Goal: Task Accomplishment & Management: Manage account settings

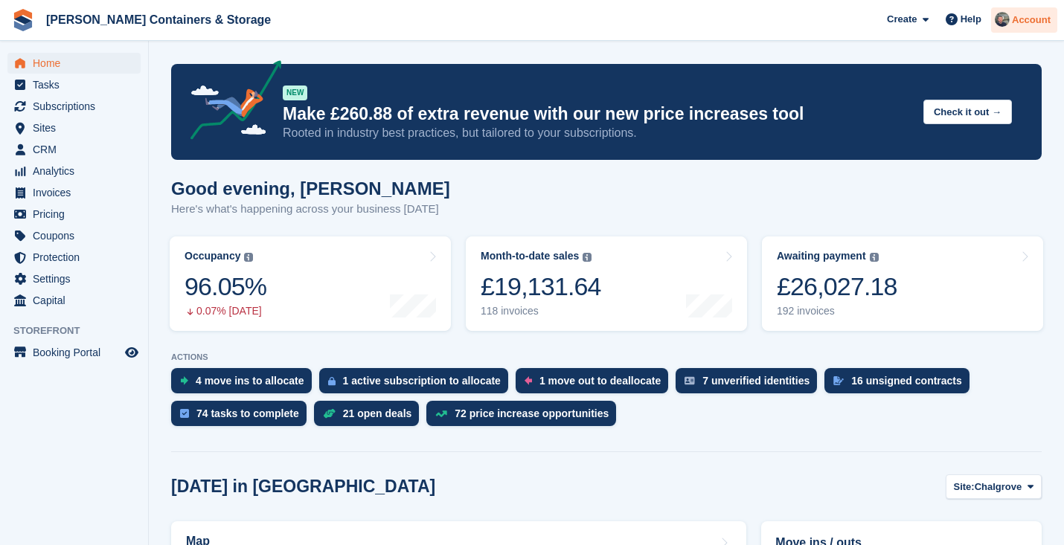
click at [1012, 15] on span "Account" at bounding box center [1031, 20] width 39 height 15
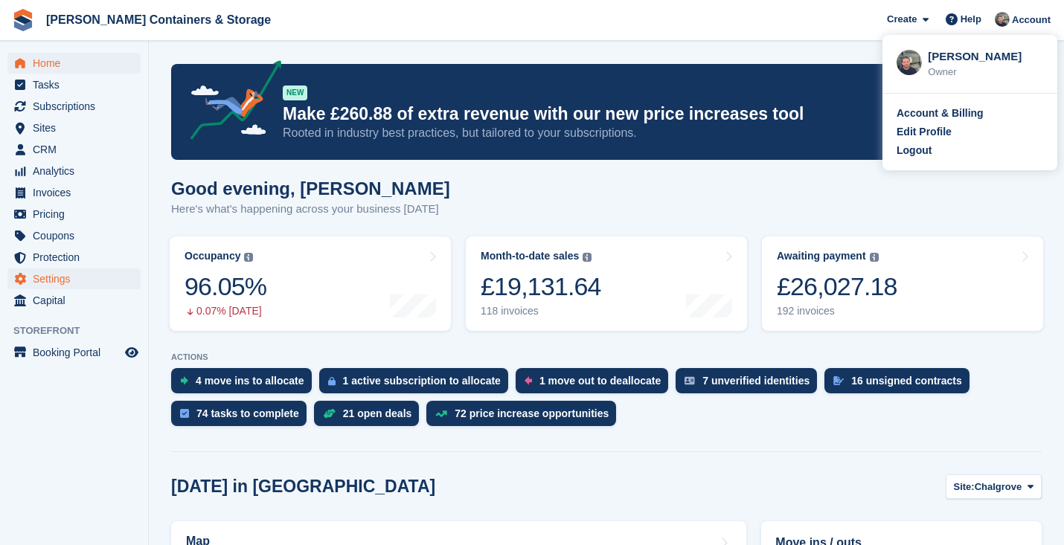
click at [89, 271] on span "Settings" at bounding box center [77, 279] width 89 height 21
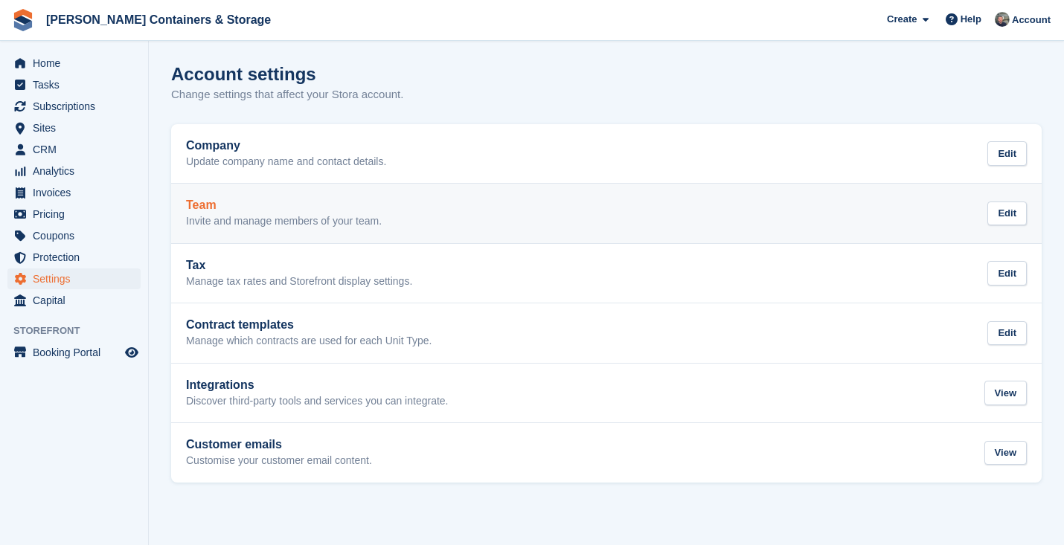
click at [269, 201] on h2 "Team" at bounding box center [284, 205] width 196 height 13
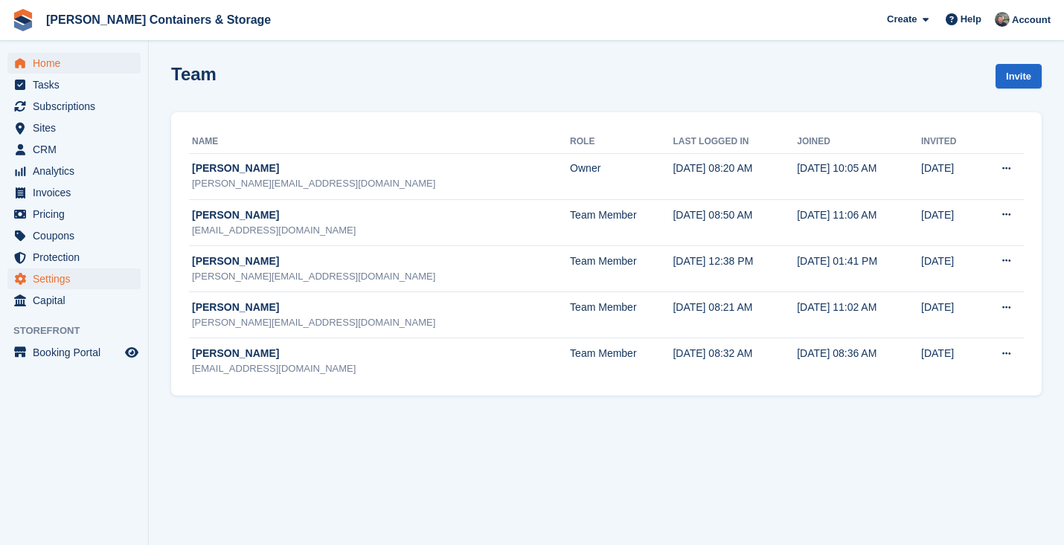
click at [74, 71] on span "Home" at bounding box center [77, 63] width 89 height 21
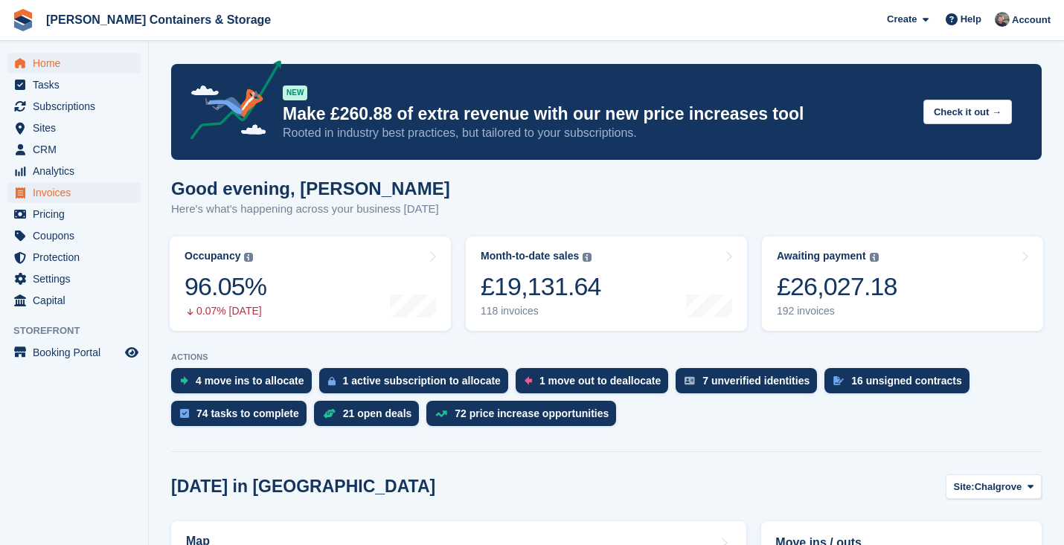
click at [68, 198] on span "Invoices" at bounding box center [77, 192] width 89 height 21
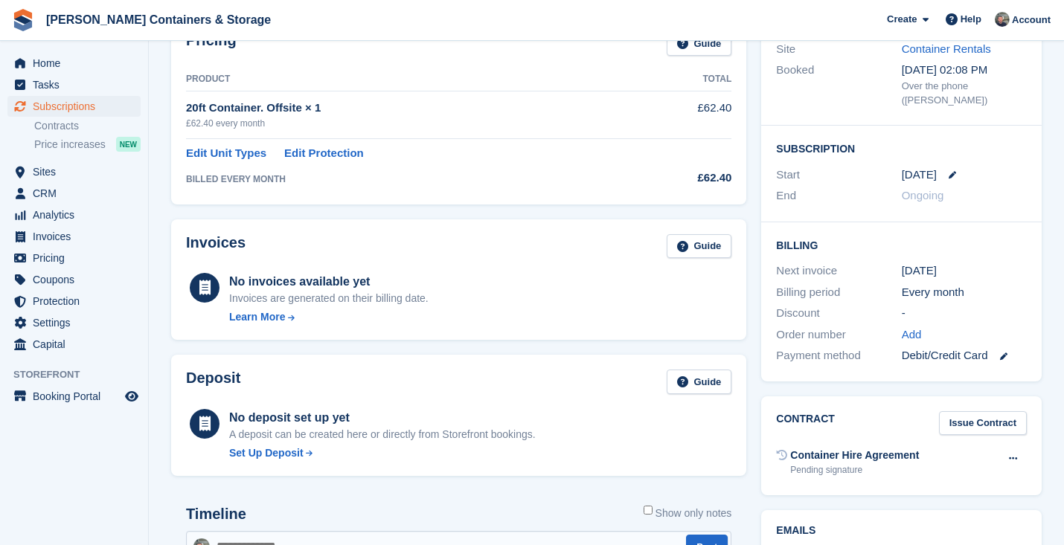
scroll to position [396, 0]
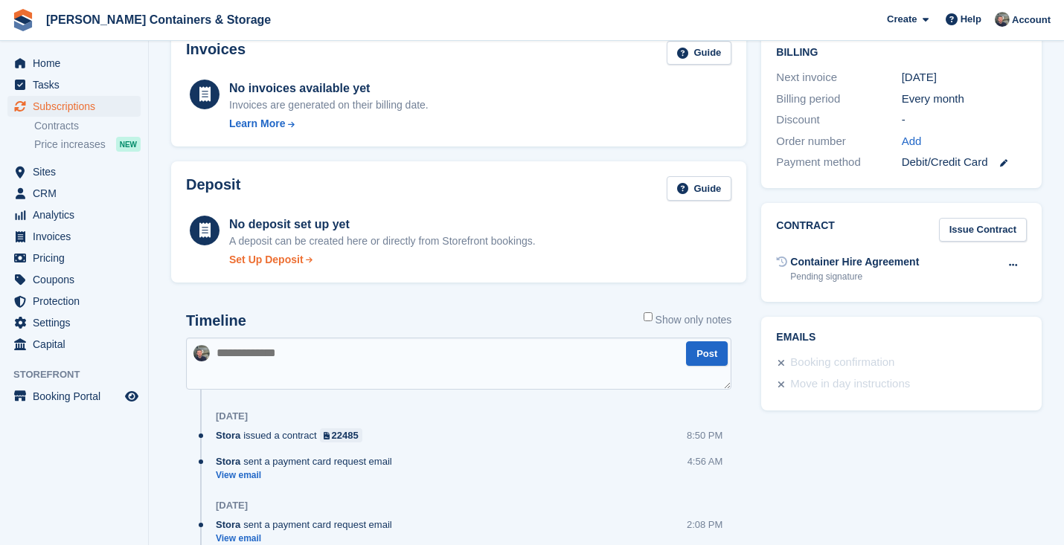
click at [283, 257] on div "Set Up Deposit" at bounding box center [266, 260] width 74 height 16
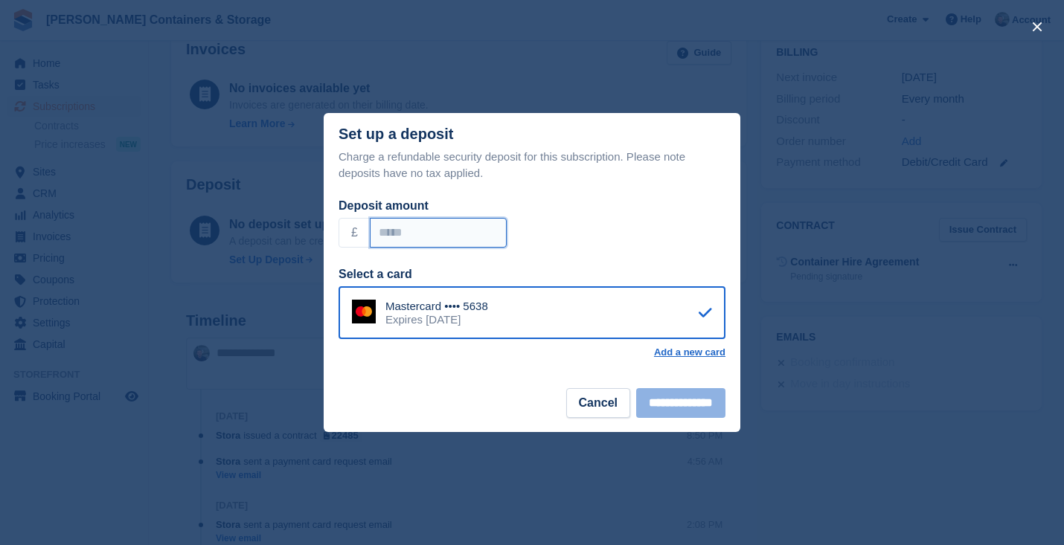
click at [436, 245] on input "Deposit amount" at bounding box center [438, 233] width 137 height 30
type input "**"
click at [681, 400] on input "**********" at bounding box center [680, 403] width 89 height 30
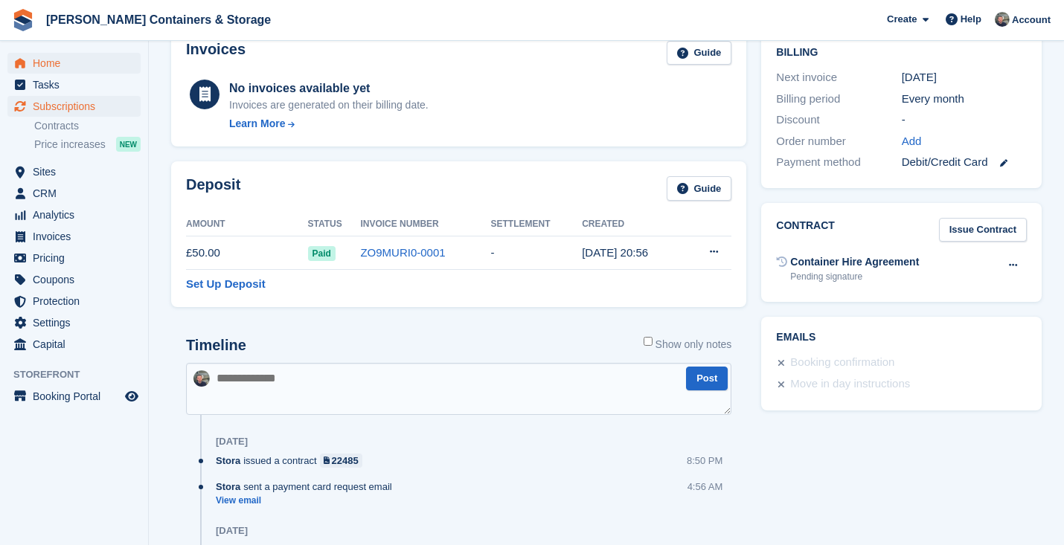
click at [68, 68] on span "Home" at bounding box center [77, 63] width 89 height 21
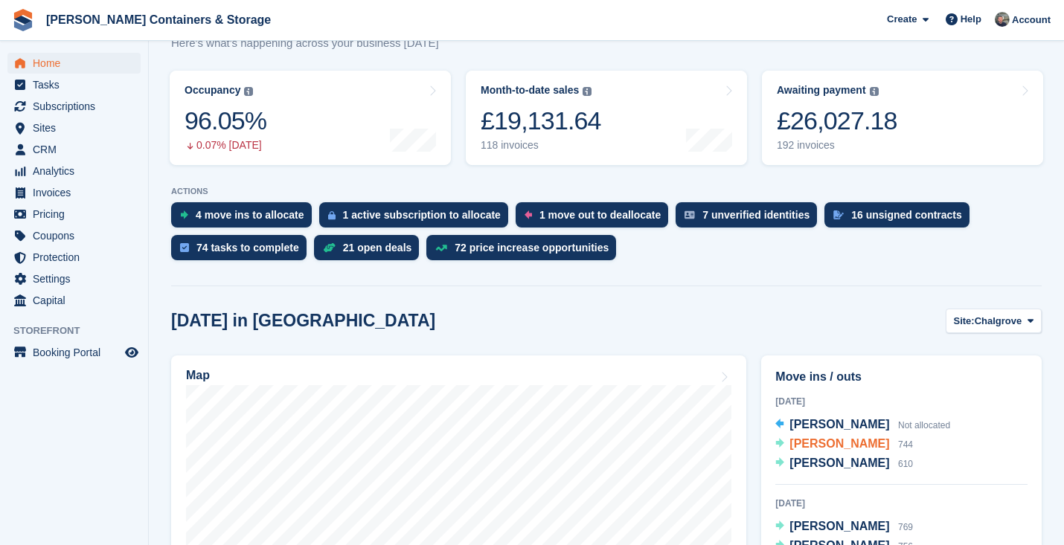
scroll to position [77, 0]
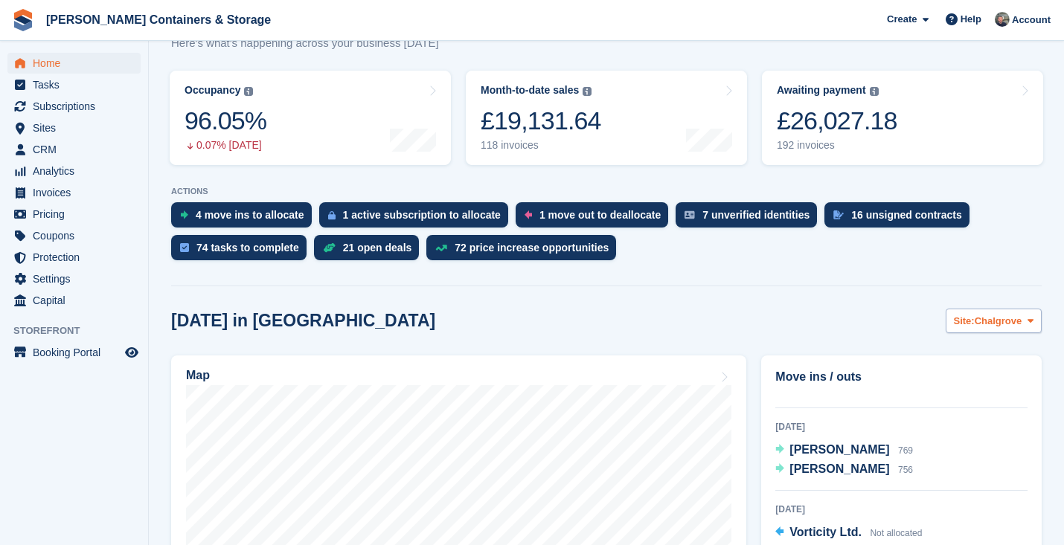
click at [984, 327] on span "Chalgrove" at bounding box center [998, 321] width 48 height 15
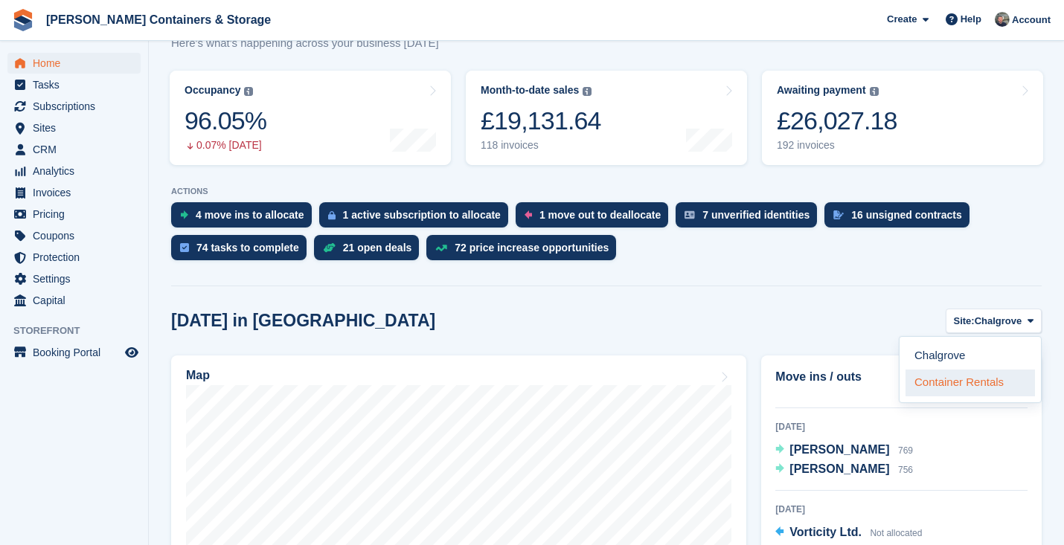
click at [967, 376] on link "Container Rentals" at bounding box center [969, 383] width 129 height 27
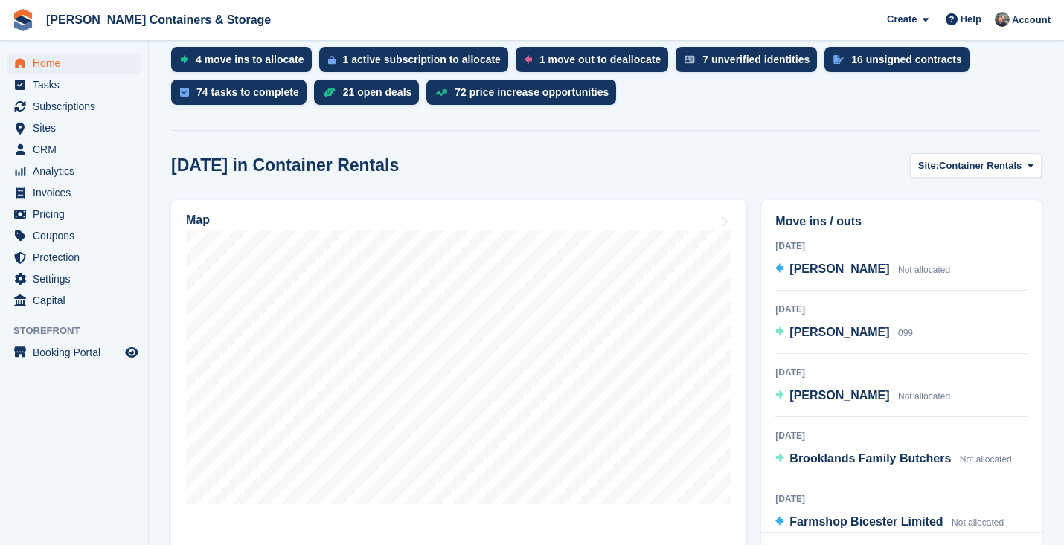
scroll to position [347, 0]
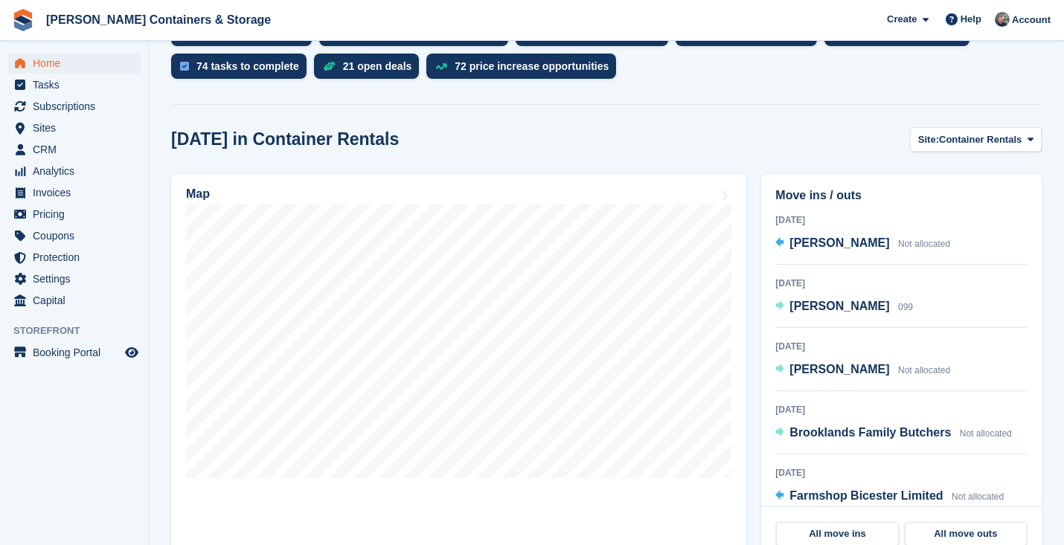
click at [835, 421] on div "15 Sep 2025 Brooklands Family Butchers Not allocated" at bounding box center [901, 428] width 252 height 53
click at [829, 429] on span "Brooklands Family Butchers" at bounding box center [869, 432] width 161 height 13
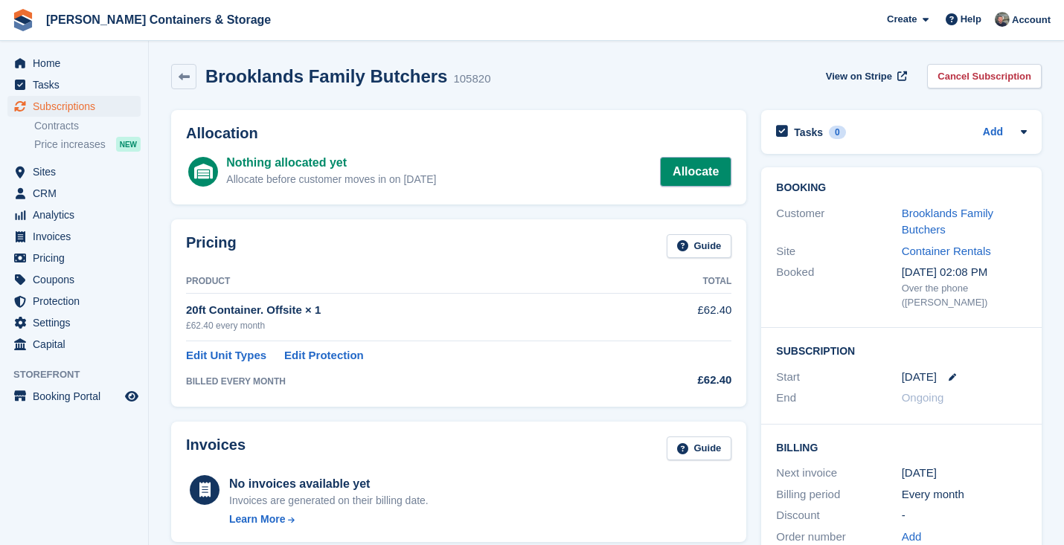
click at [716, 171] on link "Allocate" at bounding box center [695, 172] width 71 height 30
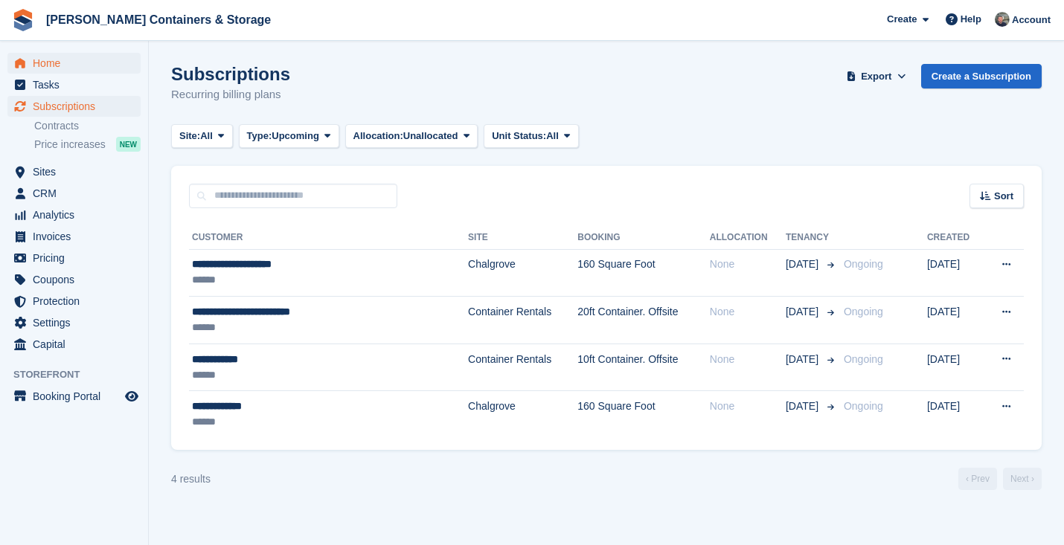
click at [81, 62] on span "Home" at bounding box center [77, 63] width 89 height 21
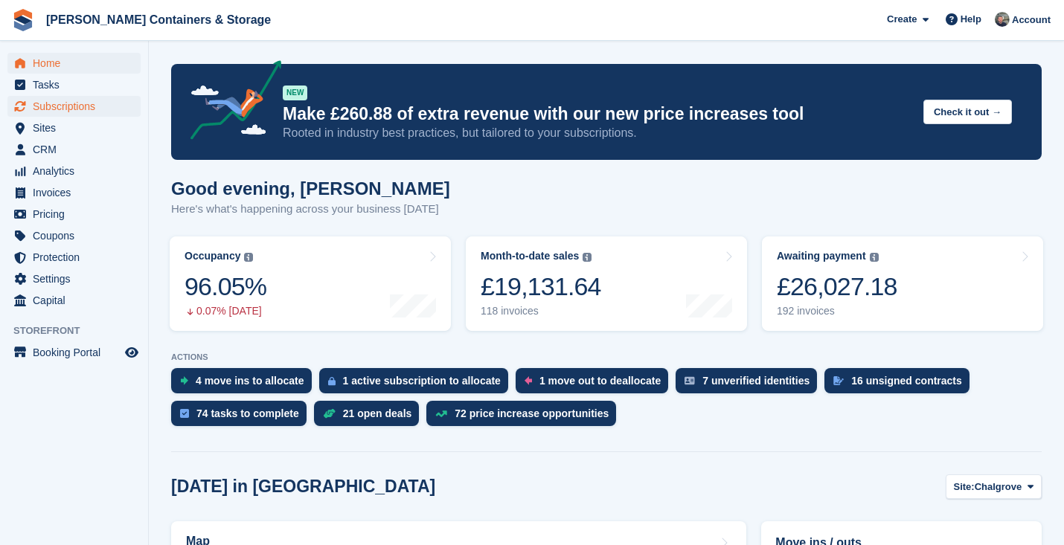
click at [93, 112] on span "Subscriptions" at bounding box center [77, 106] width 89 height 21
